Goal: Find contact information: Find contact information

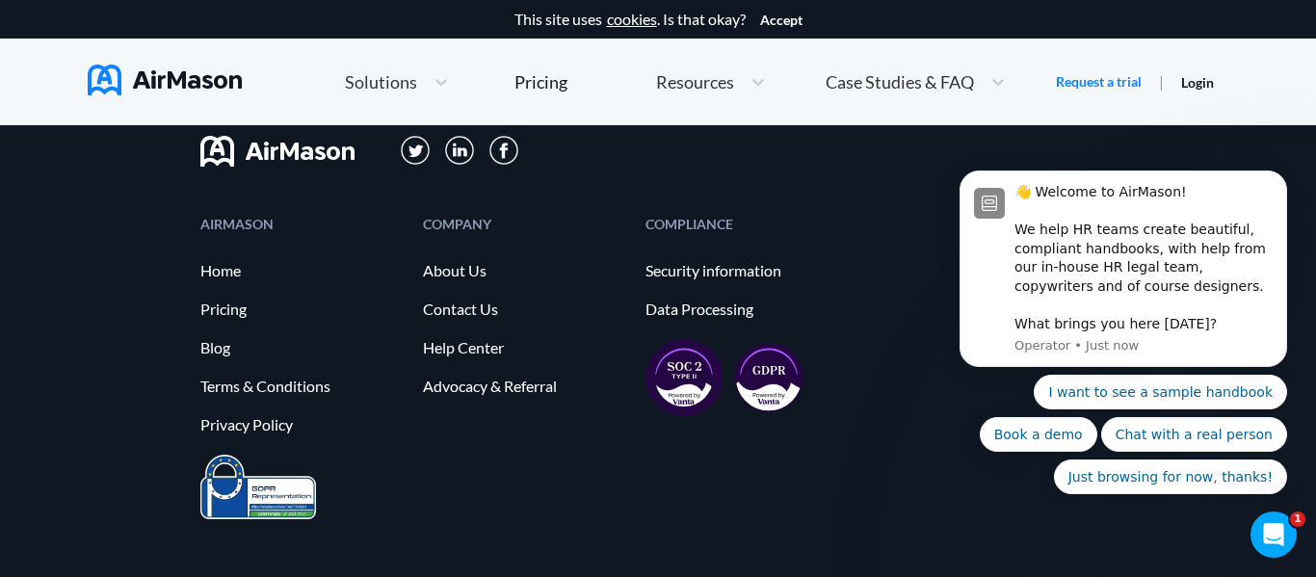
scroll to position [2259, 0]
click at [475, 316] on link "Contact Us" at bounding box center [524, 308] width 203 height 17
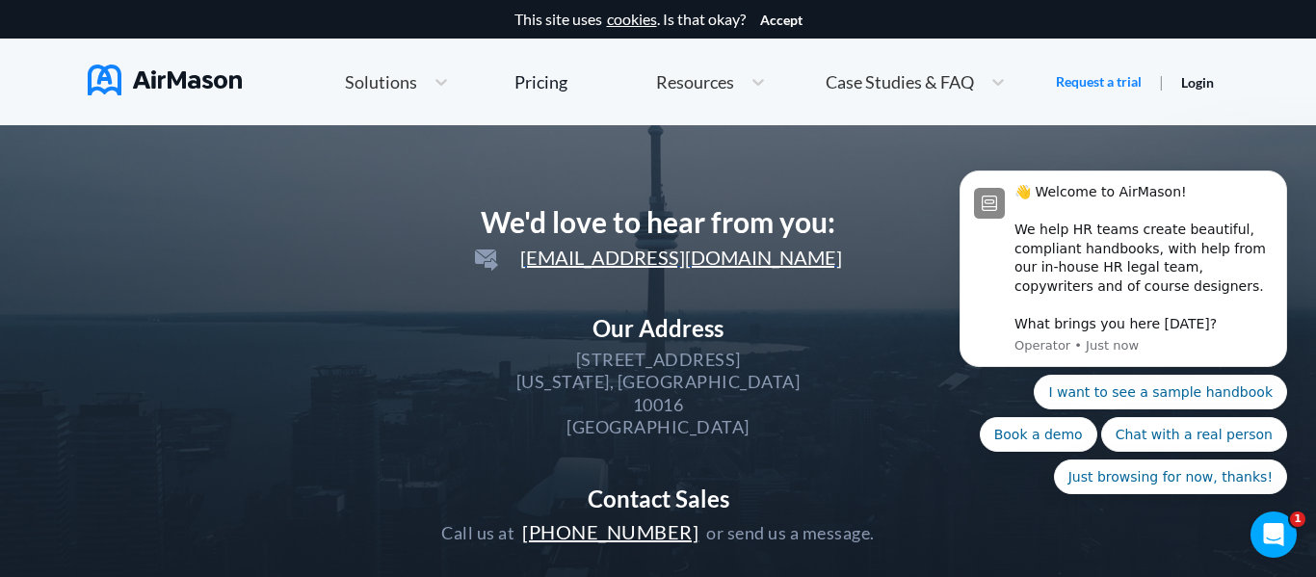
scroll to position [121, 0]
click at [648, 259] on span "[EMAIL_ADDRESS][DOMAIN_NAME]" at bounding box center [658, 256] width 367 height 23
